Goal: Task Accomplishment & Management: Manage account settings

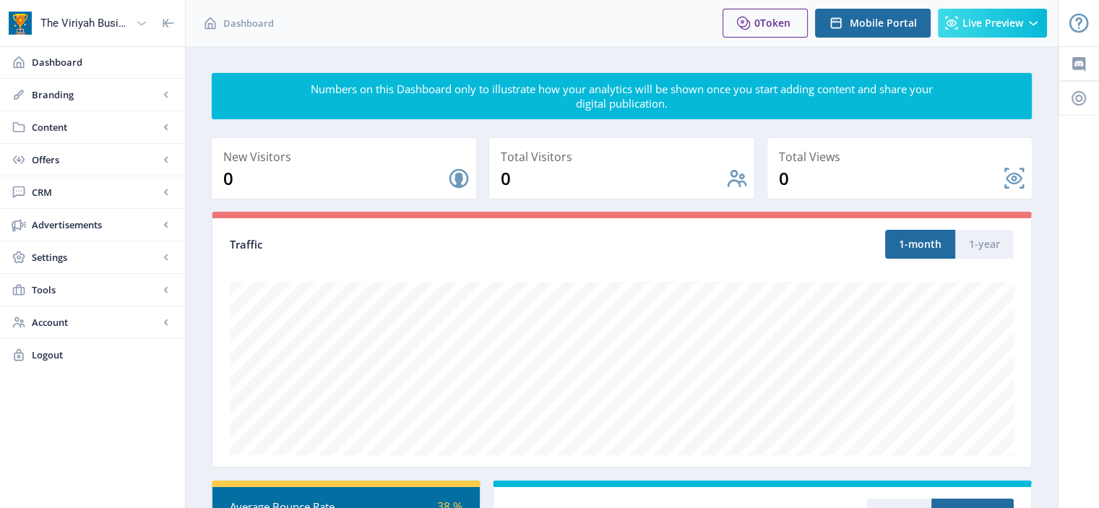
click at [145, 22] on icon at bounding box center [141, 23] width 14 height 14
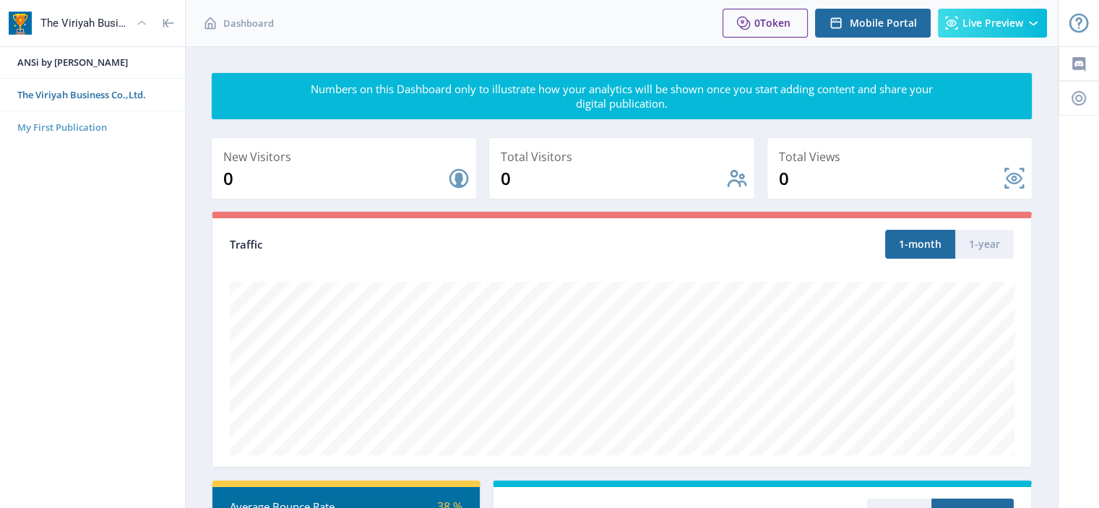
click at [98, 129] on span "My First Publication" at bounding box center [98, 127] width 162 height 14
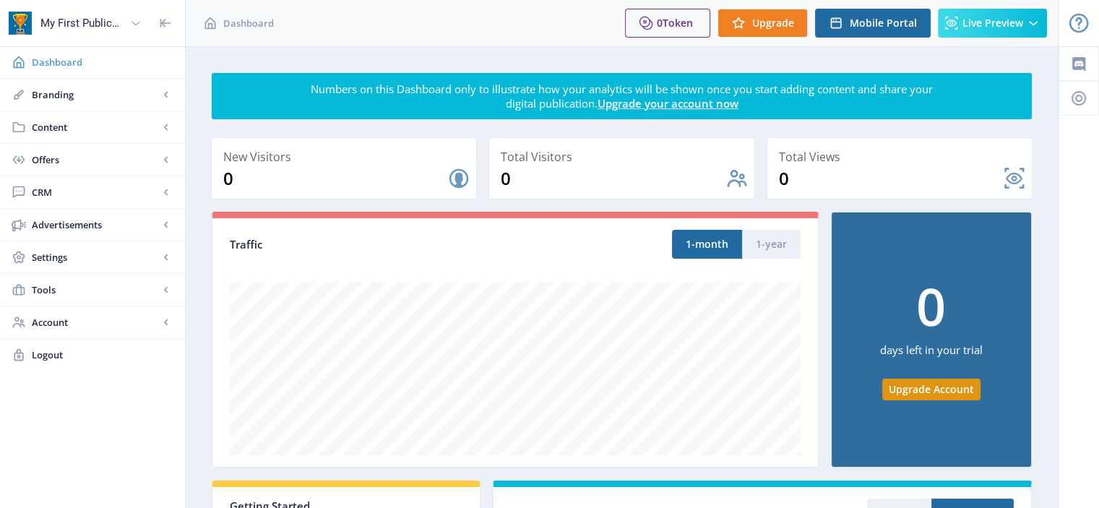
click at [78, 61] on span "Dashboard" at bounding box center [103, 62] width 142 height 14
click at [62, 92] on span "Branding" at bounding box center [95, 94] width 127 height 14
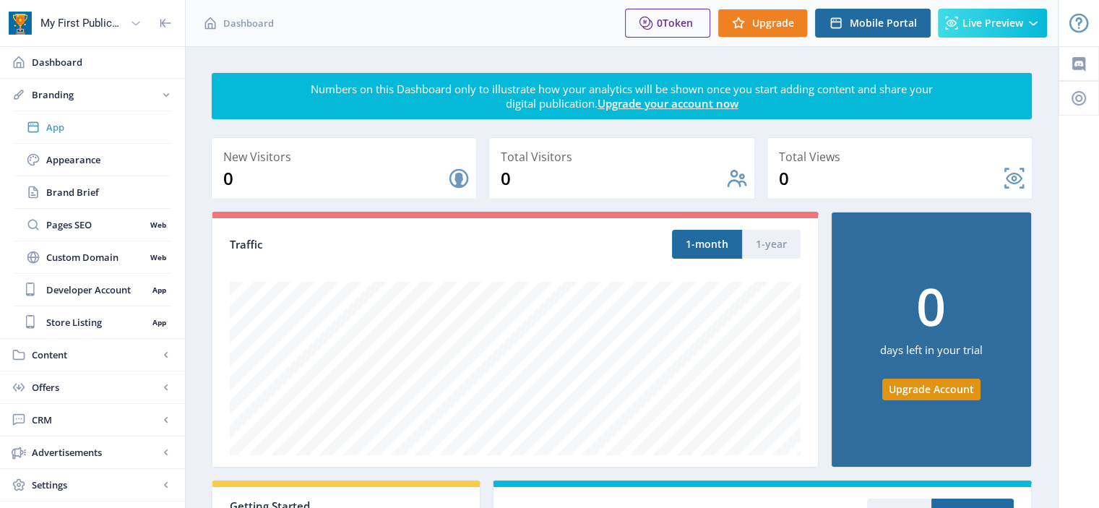
click at [63, 135] on link "App" at bounding box center [92, 127] width 156 height 32
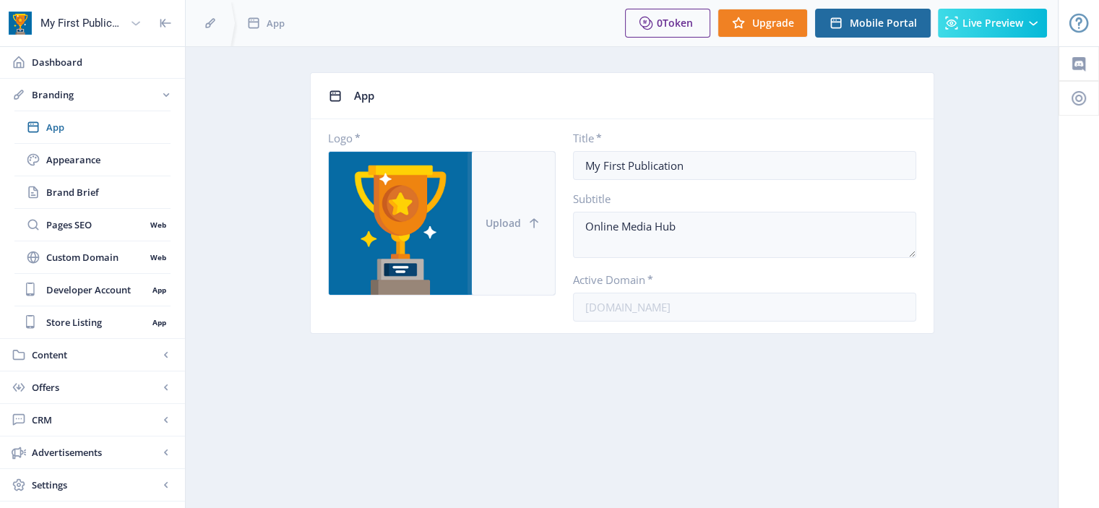
click at [494, 223] on span "Upload" at bounding box center [503, 223] width 35 height 12
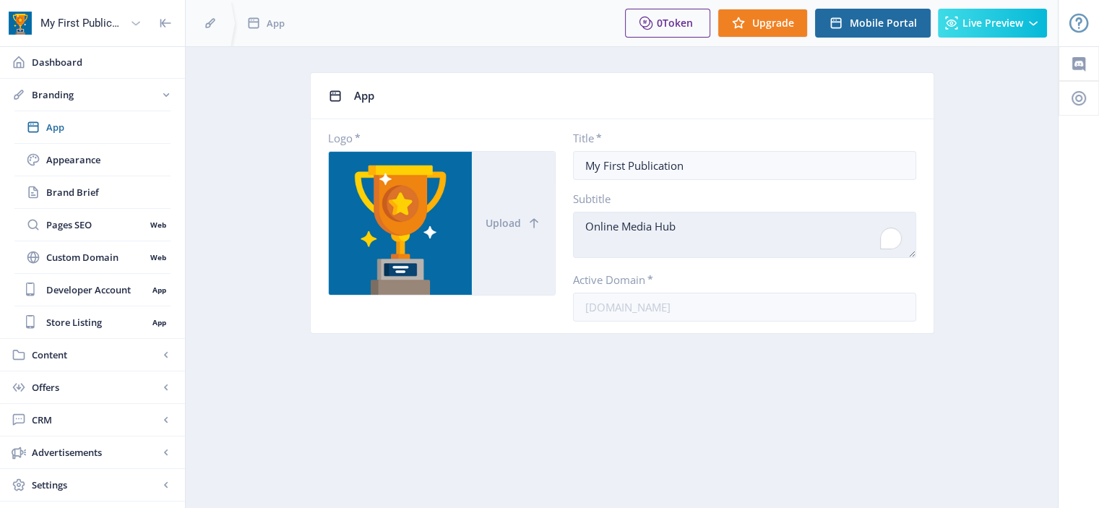
click at [842, 235] on textarea "Online Media Hub" at bounding box center [744, 235] width 343 height 46
click at [700, 232] on textarea "Online Media Hub" at bounding box center [744, 235] width 343 height 46
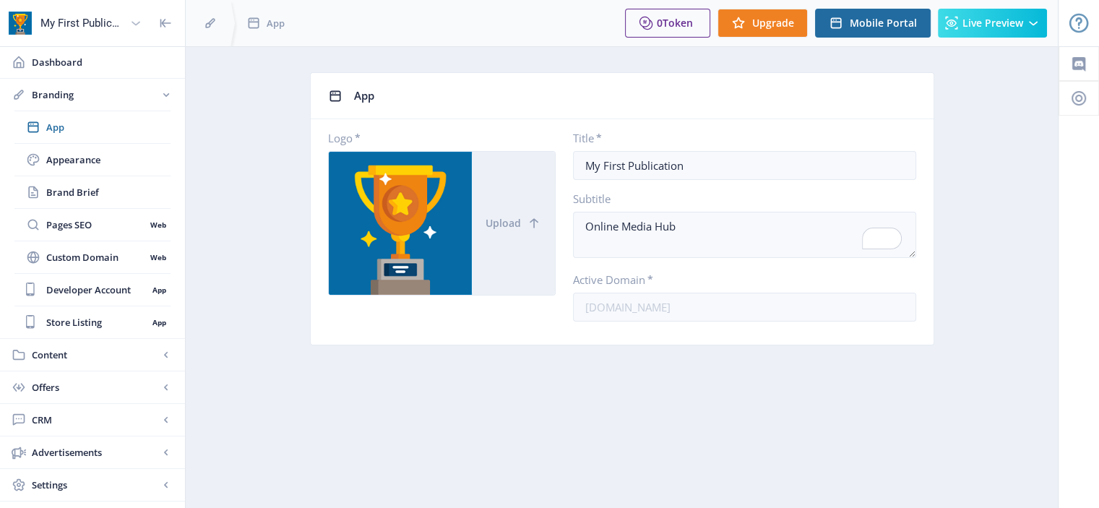
click at [136, 17] on icon at bounding box center [136, 23] width 14 height 14
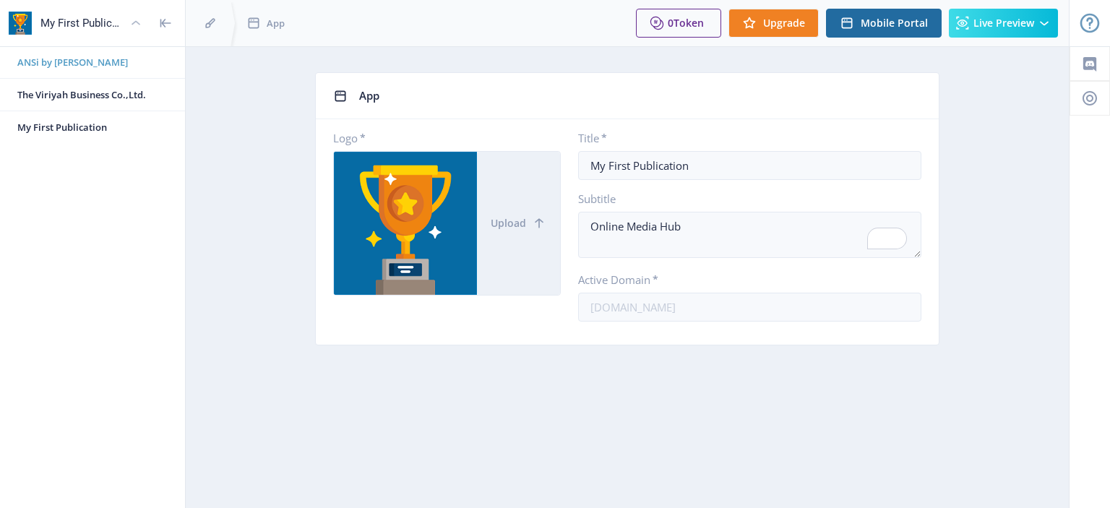
click at [106, 66] on span "ANSi by [PERSON_NAME]" at bounding box center [98, 62] width 162 height 14
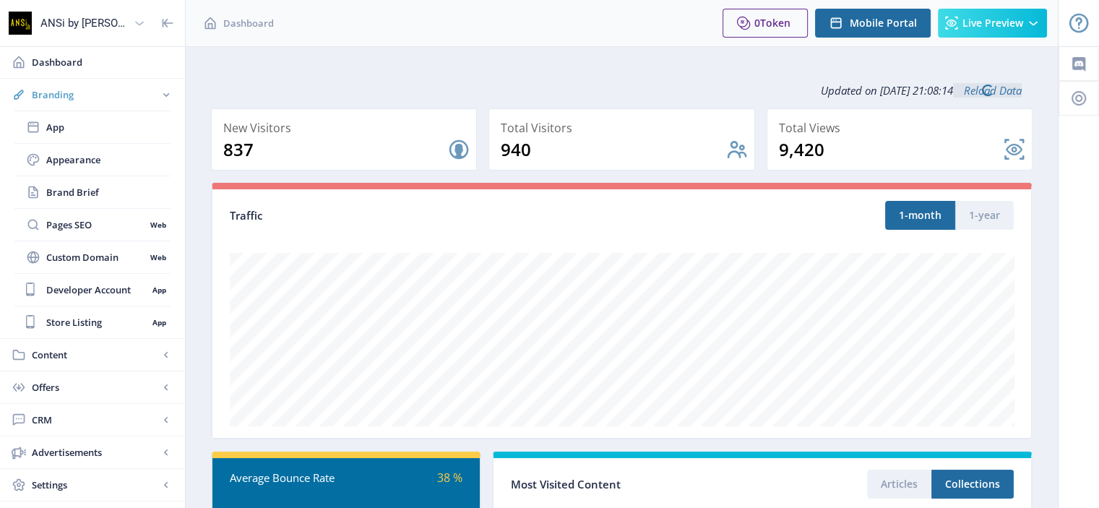
click at [143, 98] on span "Branding" at bounding box center [95, 94] width 127 height 14
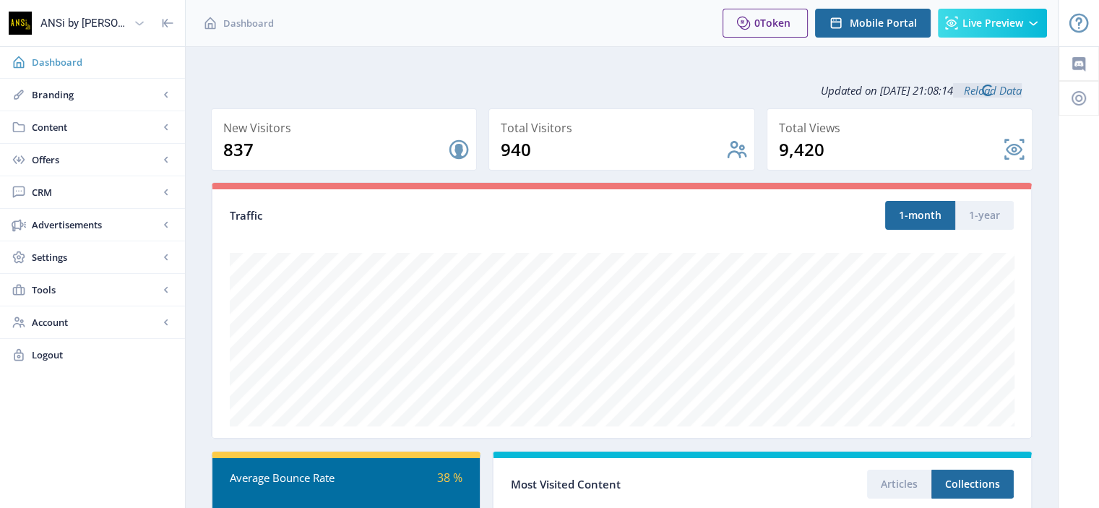
click at [124, 70] on link "Dashboard" at bounding box center [92, 62] width 185 height 32
click at [97, 92] on span "Branding" at bounding box center [95, 94] width 127 height 14
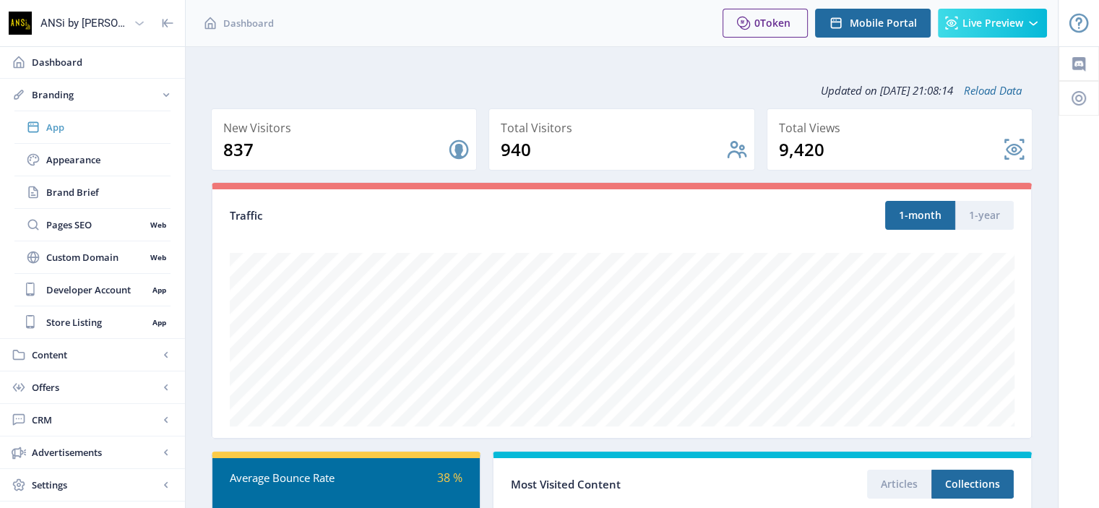
click at [84, 124] on span "App" at bounding box center [108, 127] width 124 height 14
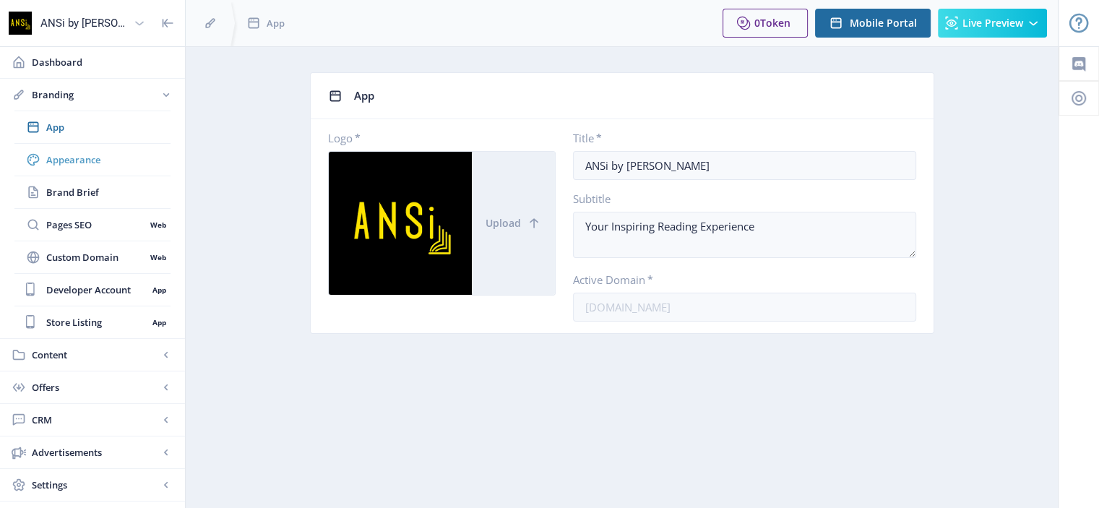
click at [77, 158] on span "Appearance" at bounding box center [108, 159] width 124 height 14
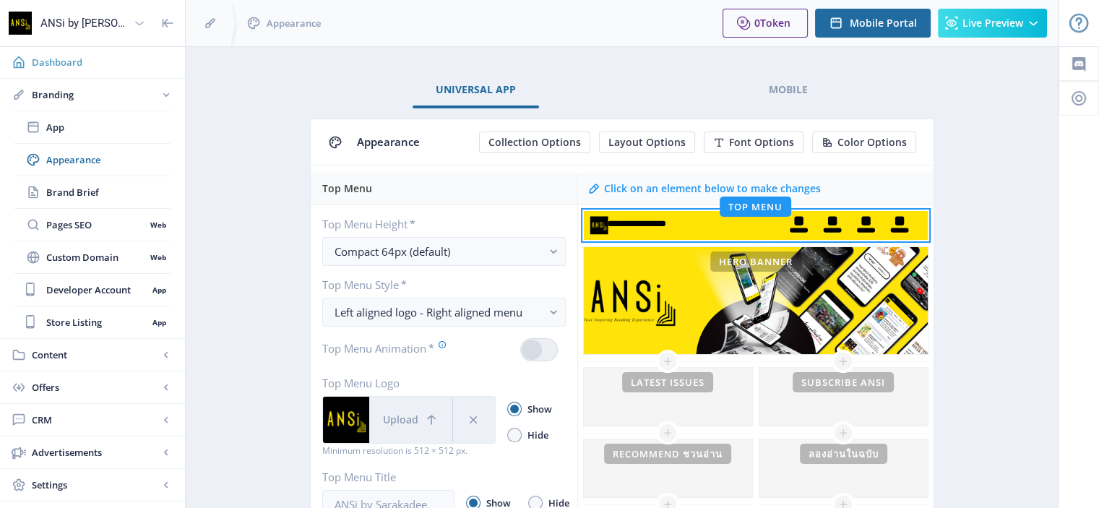
click at [89, 57] on span "Dashboard" at bounding box center [103, 62] width 142 height 14
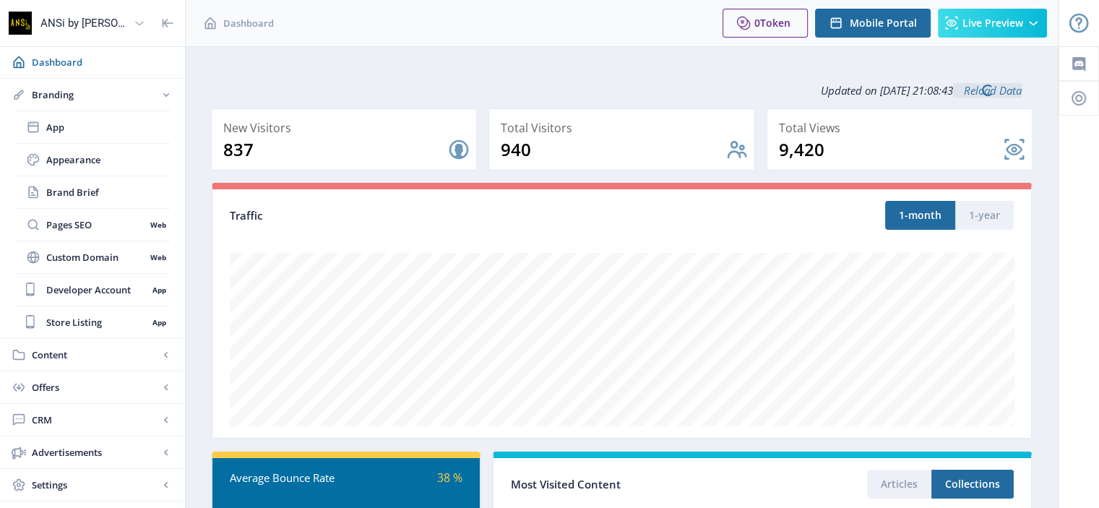
click at [128, 18] on div at bounding box center [139, 23] width 23 height 33
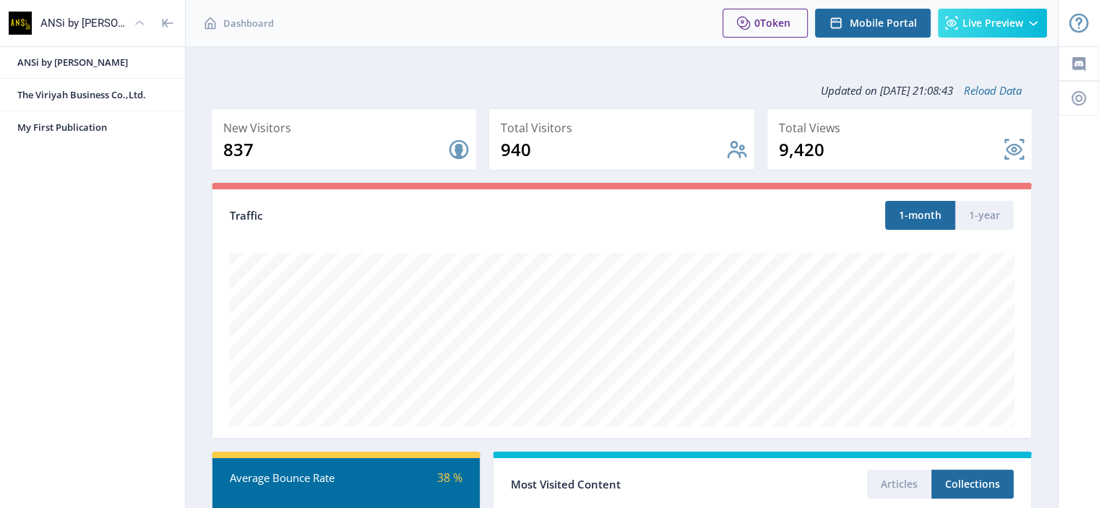
click at [128, 20] on div at bounding box center [139, 23] width 23 height 33
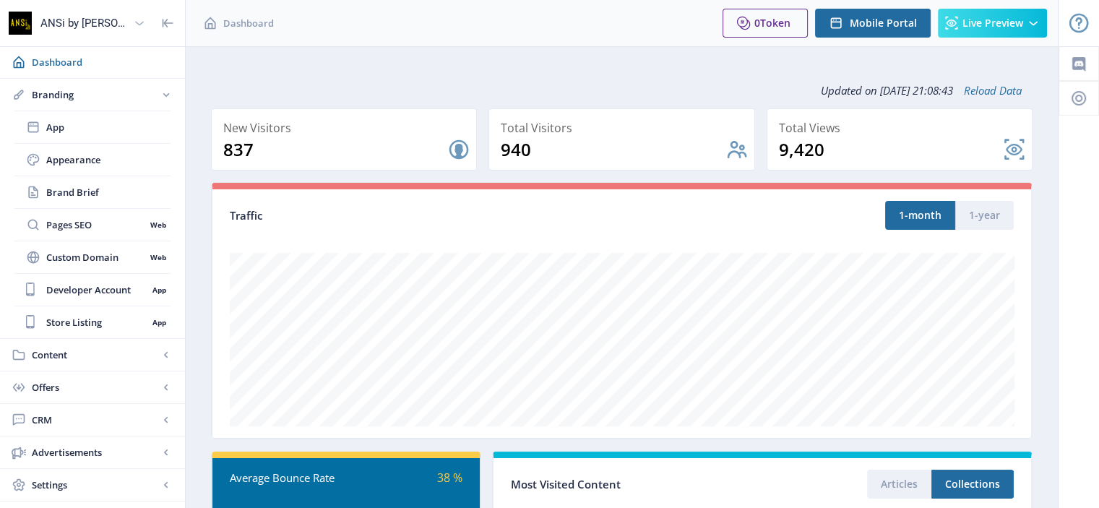
click at [128, 20] on div at bounding box center [139, 23] width 23 height 33
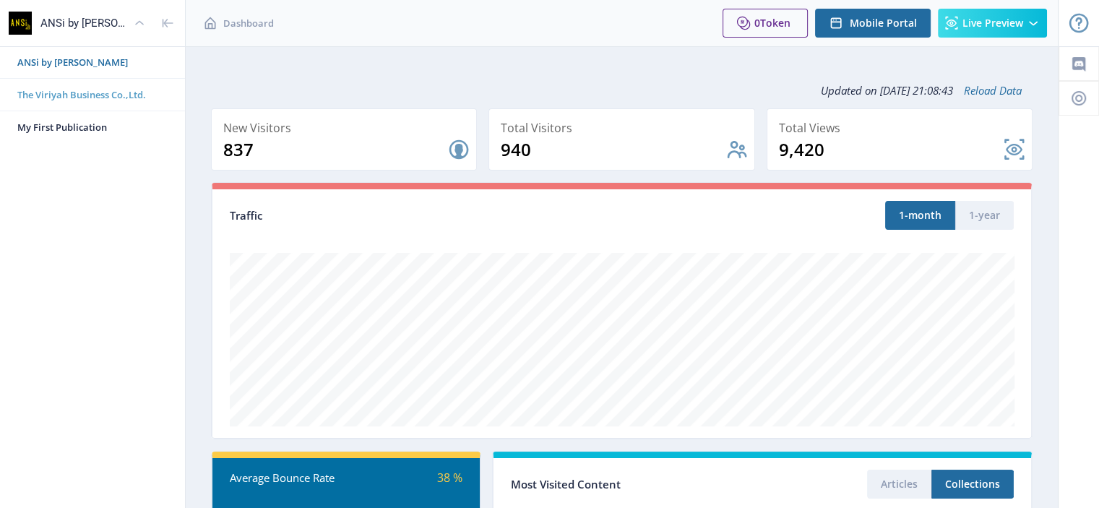
click at [92, 101] on span "The Viriyah Business Co.,Ltd." at bounding box center [98, 94] width 162 height 14
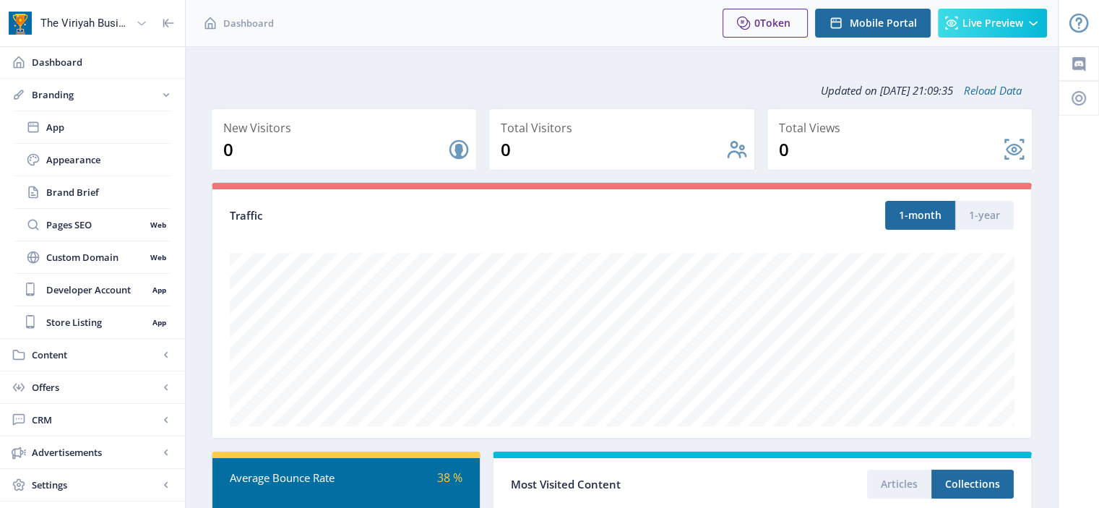
click at [120, 20] on div "The Viriyah Business Co.,Ltd." at bounding box center [85, 23] width 90 height 32
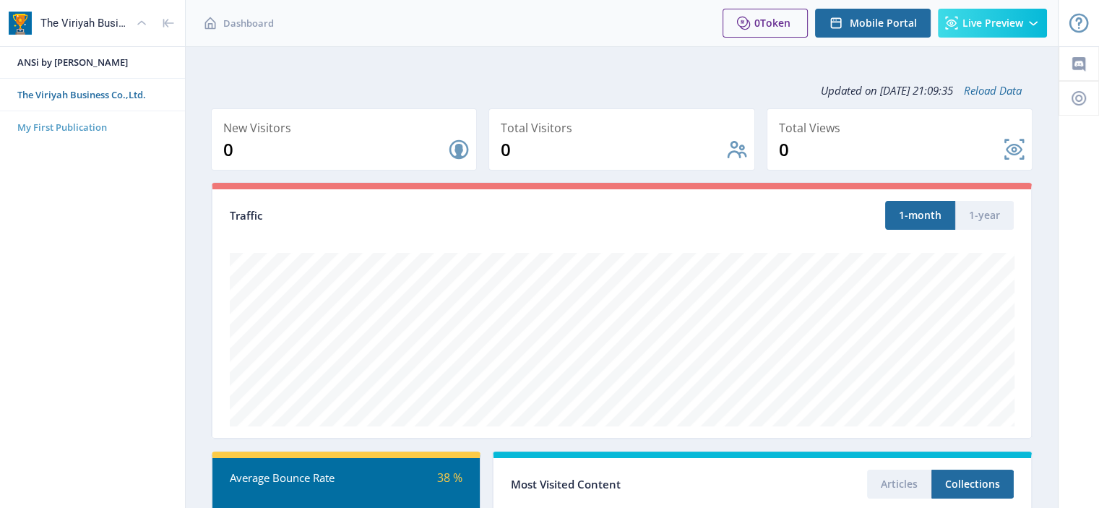
click at [72, 123] on span "My First Publication" at bounding box center [98, 127] width 162 height 14
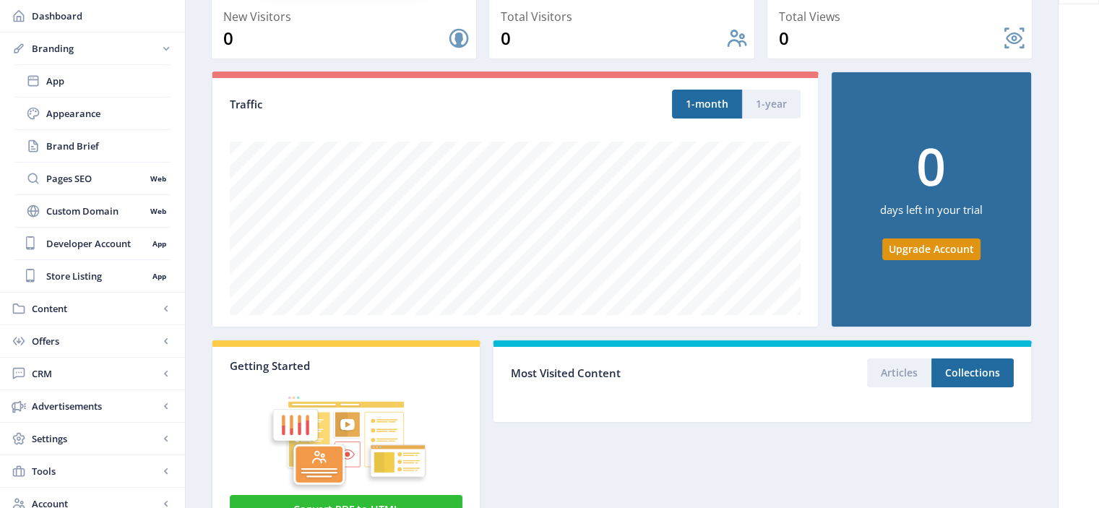
scroll to position [107, 0]
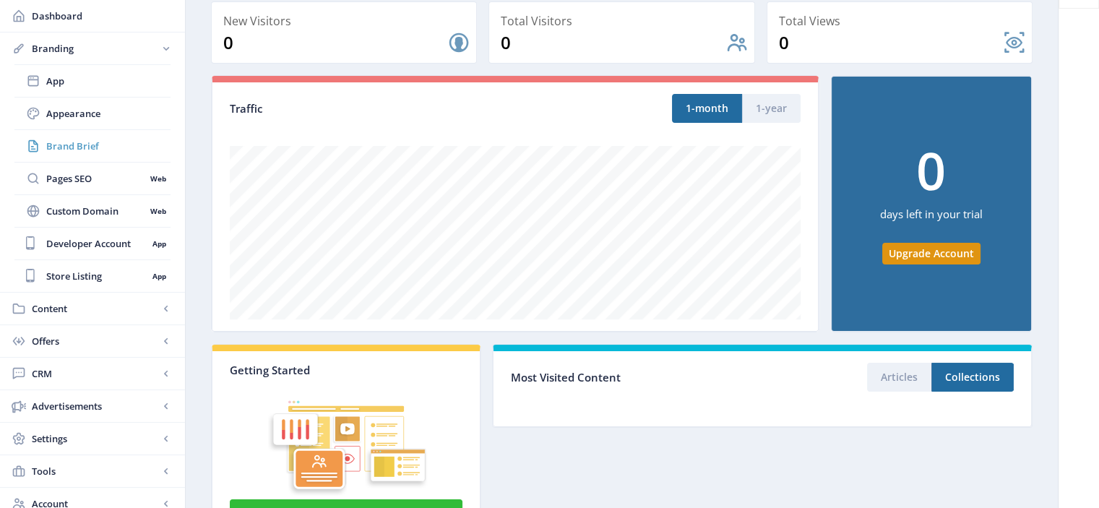
click at [61, 148] on span "Brand Brief" at bounding box center [108, 146] width 124 height 14
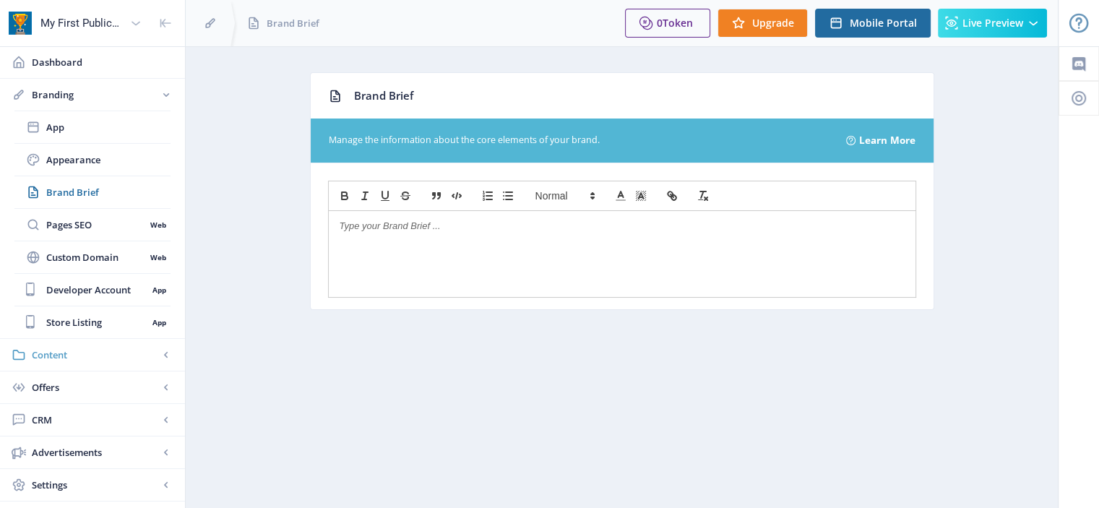
click at [61, 348] on span "Content" at bounding box center [95, 355] width 127 height 14
click at [72, 62] on span "Dashboard" at bounding box center [103, 62] width 142 height 14
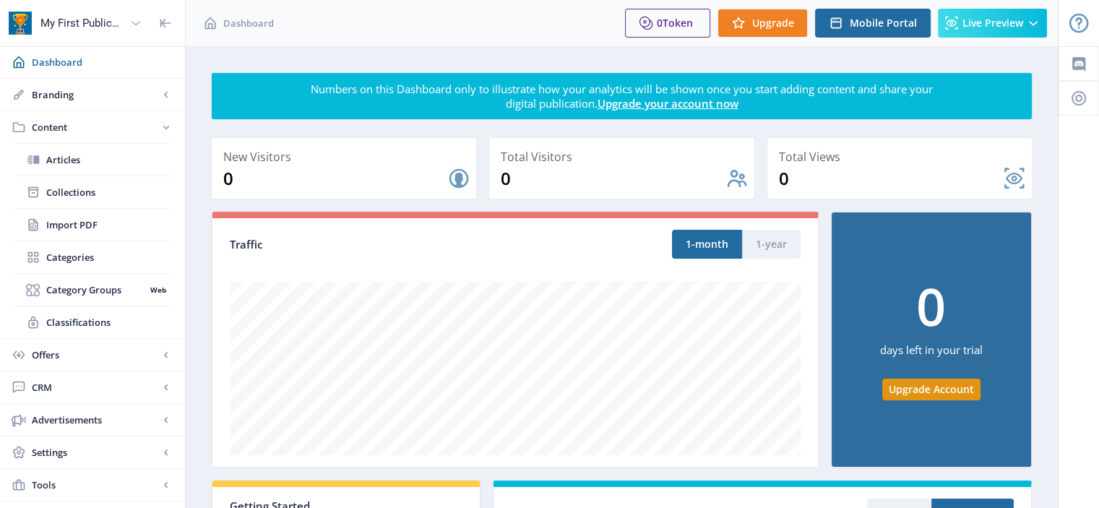
click at [80, 25] on div "My First Publication" at bounding box center [82, 23] width 84 height 32
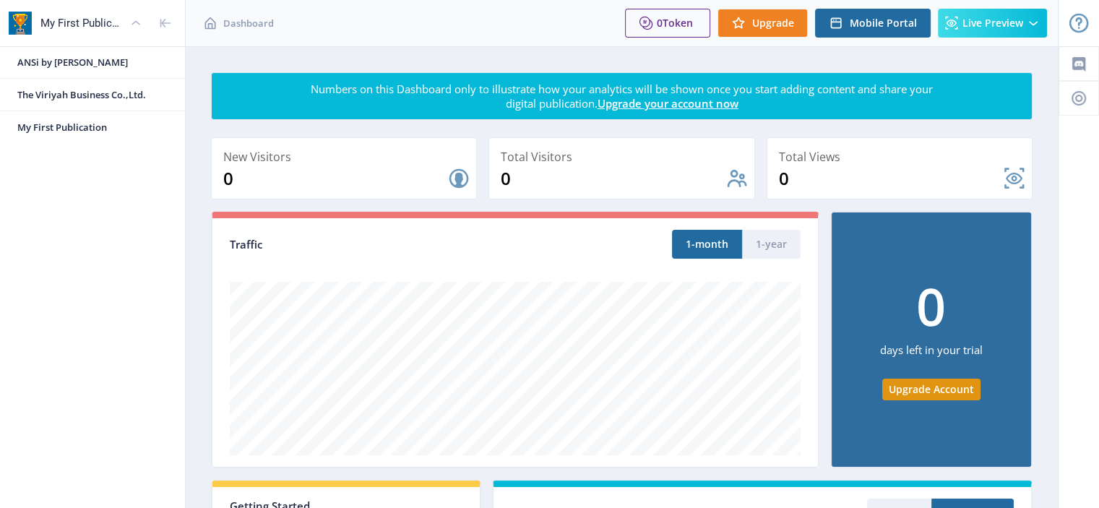
click at [133, 22] on icon at bounding box center [136, 23] width 14 height 14
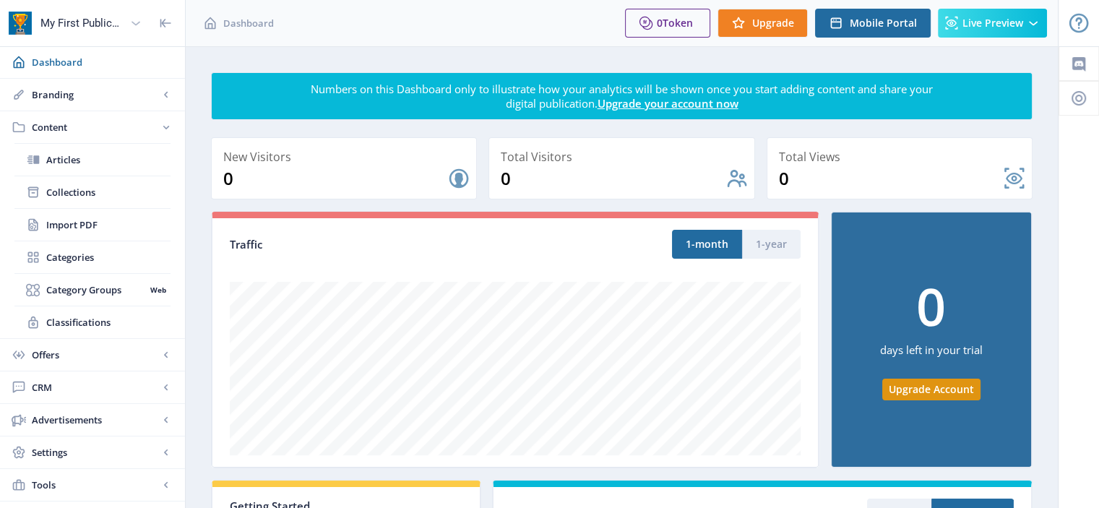
click at [24, 17] on img at bounding box center [20, 23] width 23 height 23
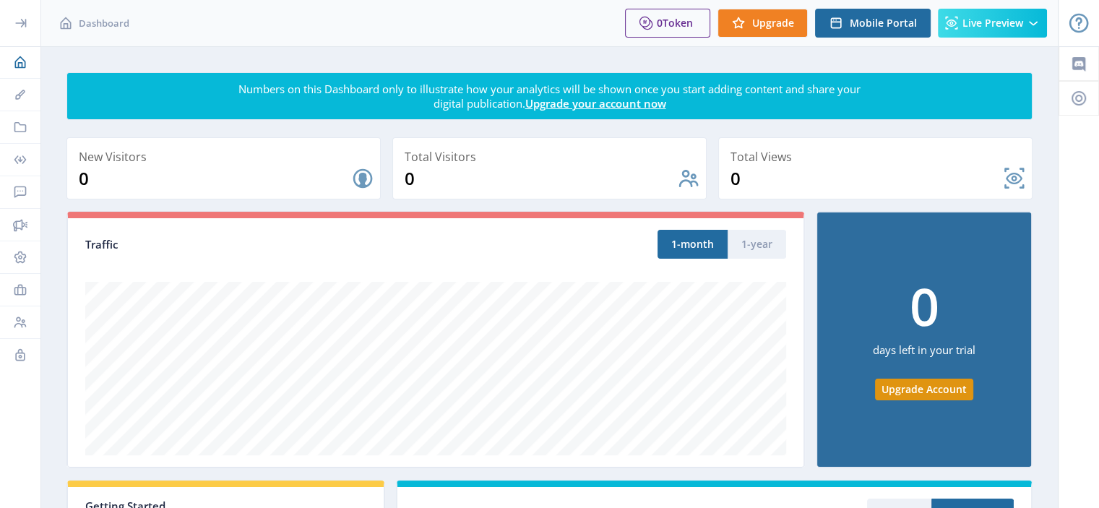
click at [24, 17] on div at bounding box center [20, 0] width 40 height 46
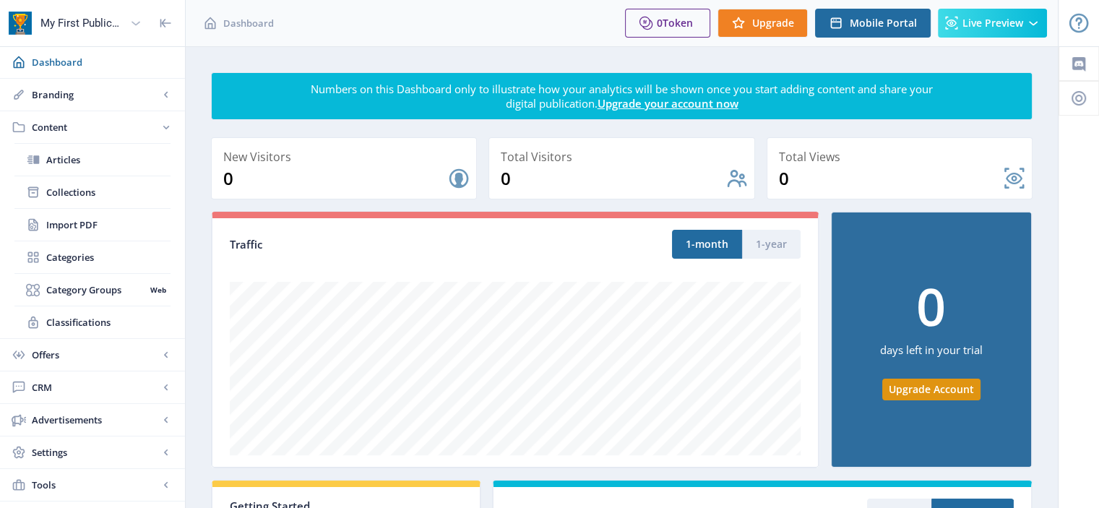
click at [137, 22] on icon at bounding box center [136, 23] width 14 height 14
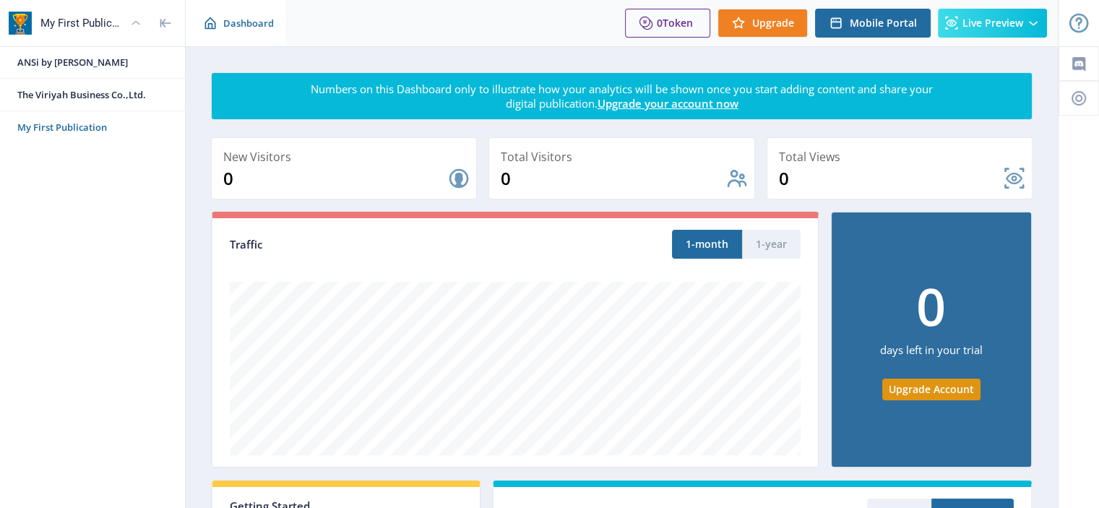
click at [245, 14] on div "Dashboard" at bounding box center [236, 23] width 100 height 46
click at [57, 60] on span "ANSi by [PERSON_NAME]" at bounding box center [98, 62] width 162 height 14
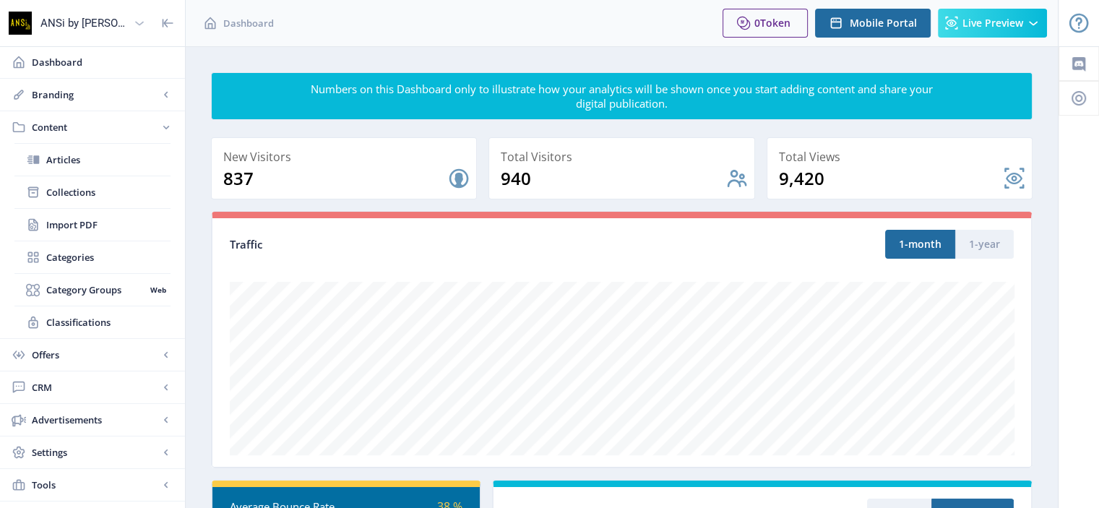
click at [92, 22] on div "ANSi by [PERSON_NAME]" at bounding box center [83, 23] width 87 height 32
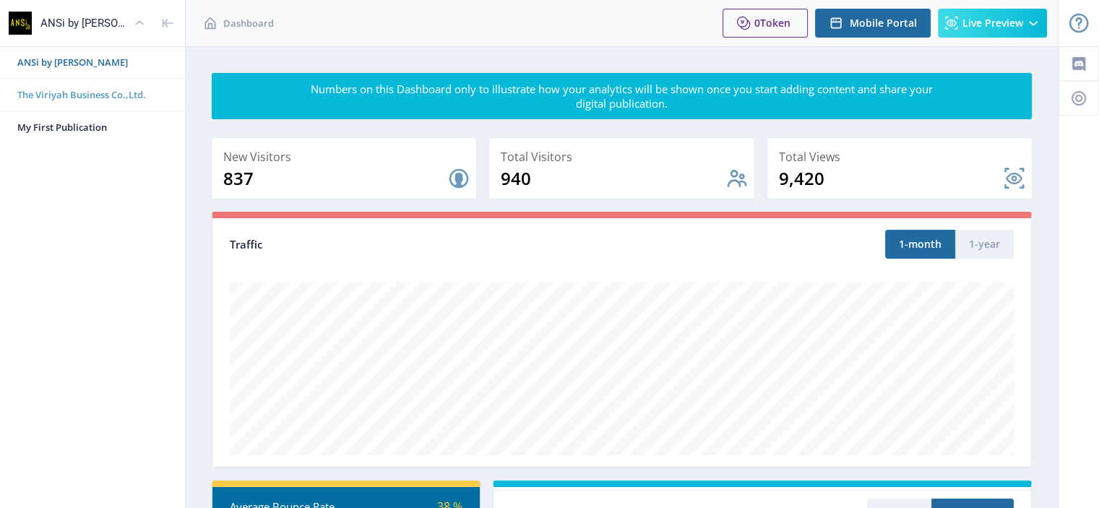
click at [77, 88] on span "The Viriyah Business Co.,Ltd." at bounding box center [98, 94] width 162 height 14
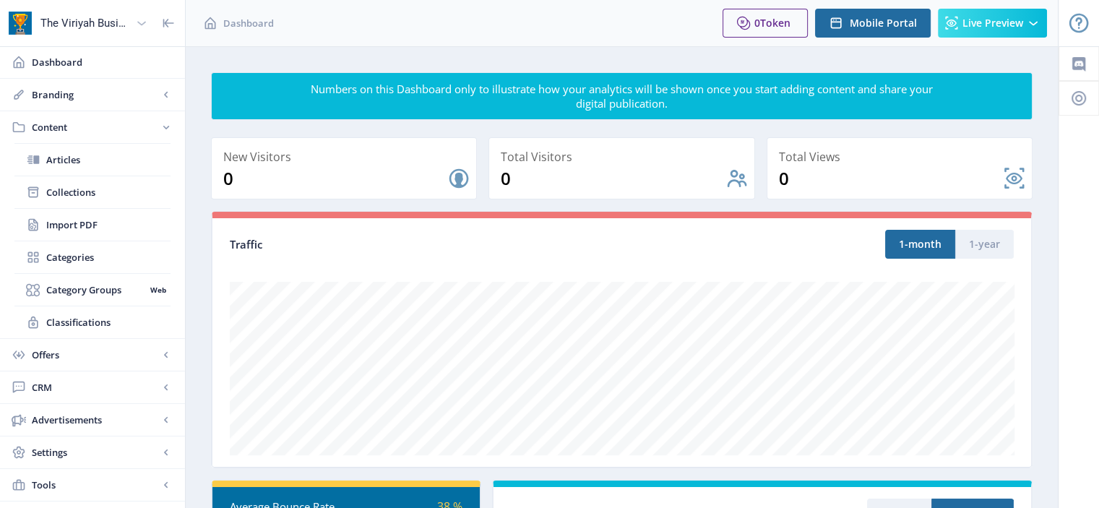
click at [95, 24] on div "The Viriyah Business Co.,Ltd." at bounding box center [85, 23] width 90 height 32
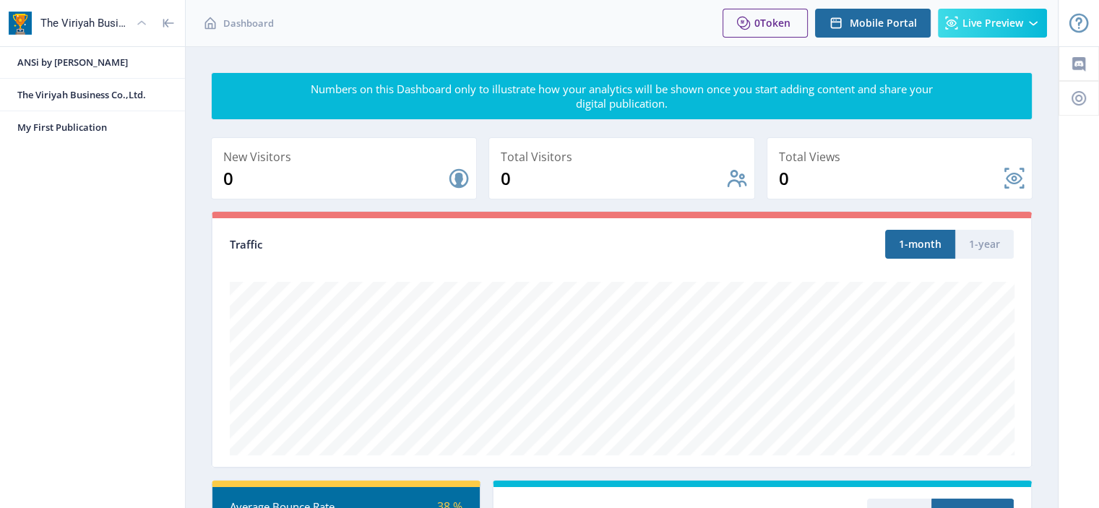
click at [29, 27] on img at bounding box center [20, 23] width 23 height 23
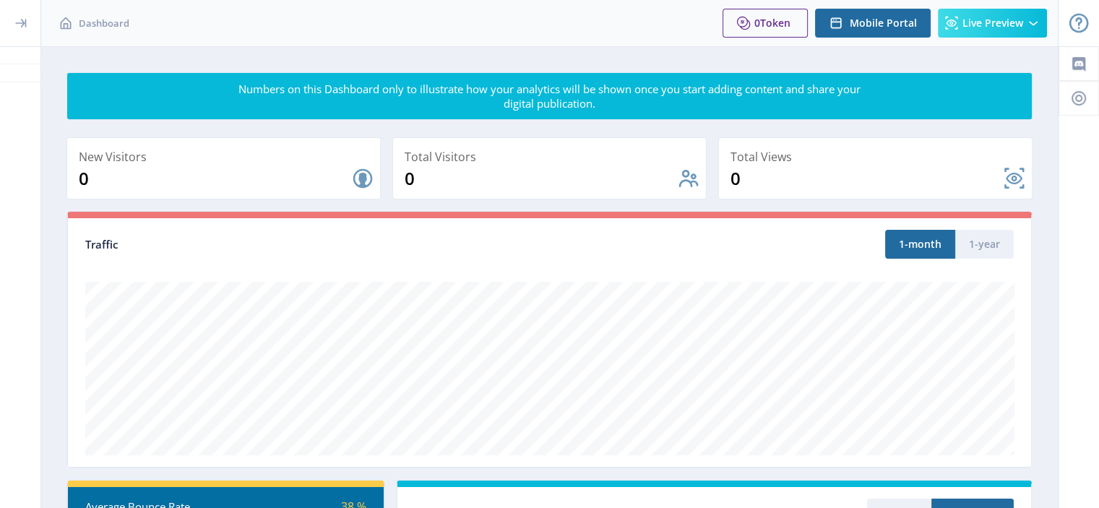
click at [29, 27] on div at bounding box center [20, 23] width 40 height 46
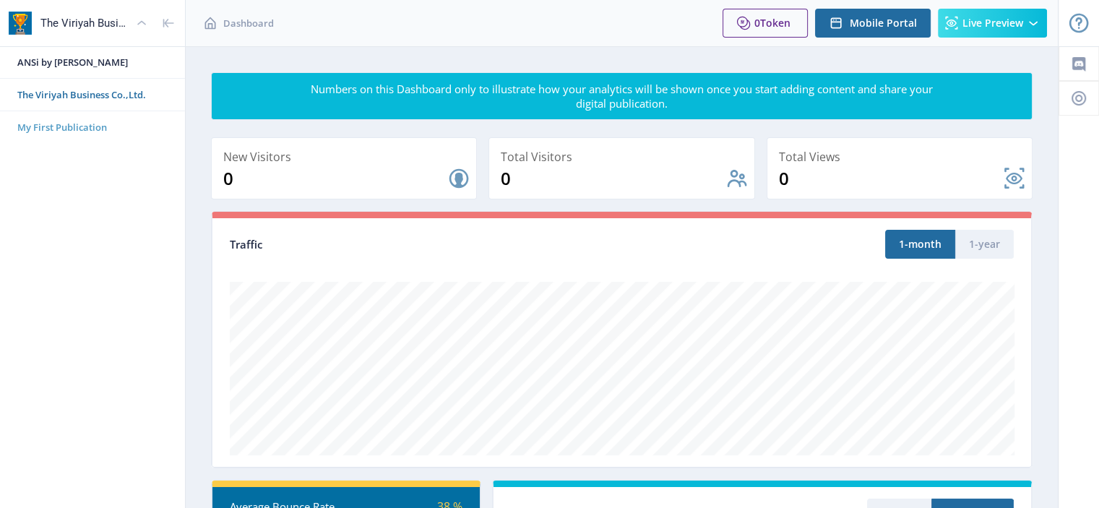
click at [65, 124] on span "My First Publication" at bounding box center [98, 127] width 162 height 14
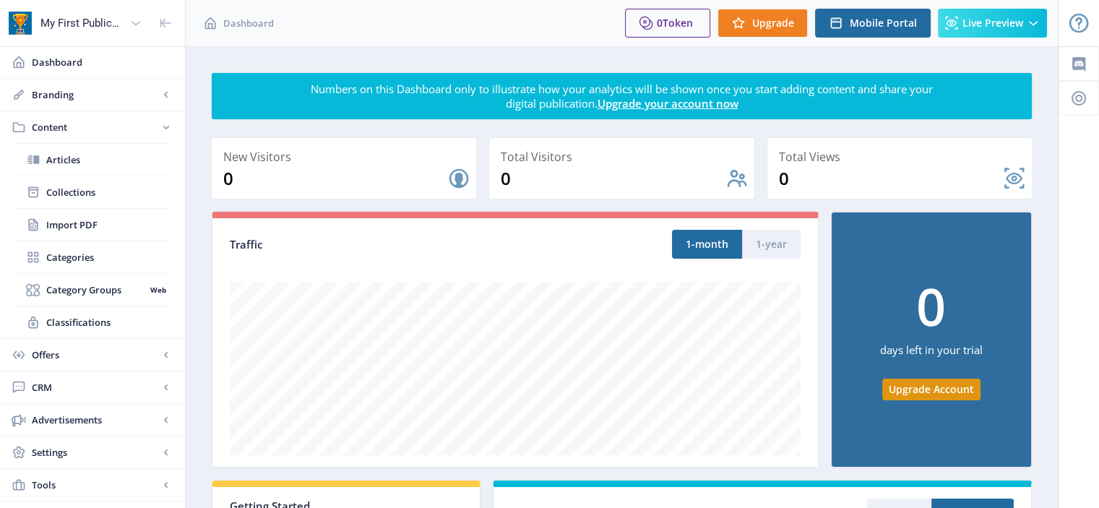
click at [133, 20] on icon at bounding box center [136, 23] width 14 height 14
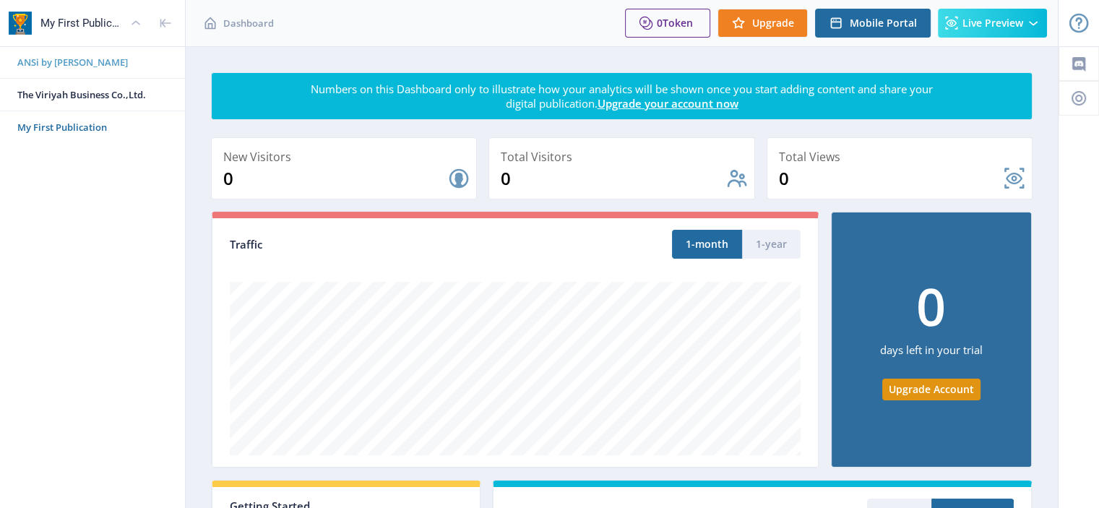
click at [94, 66] on span "ANSi by [PERSON_NAME]" at bounding box center [98, 62] width 162 height 14
